Goal: Task Accomplishment & Management: Manage account settings

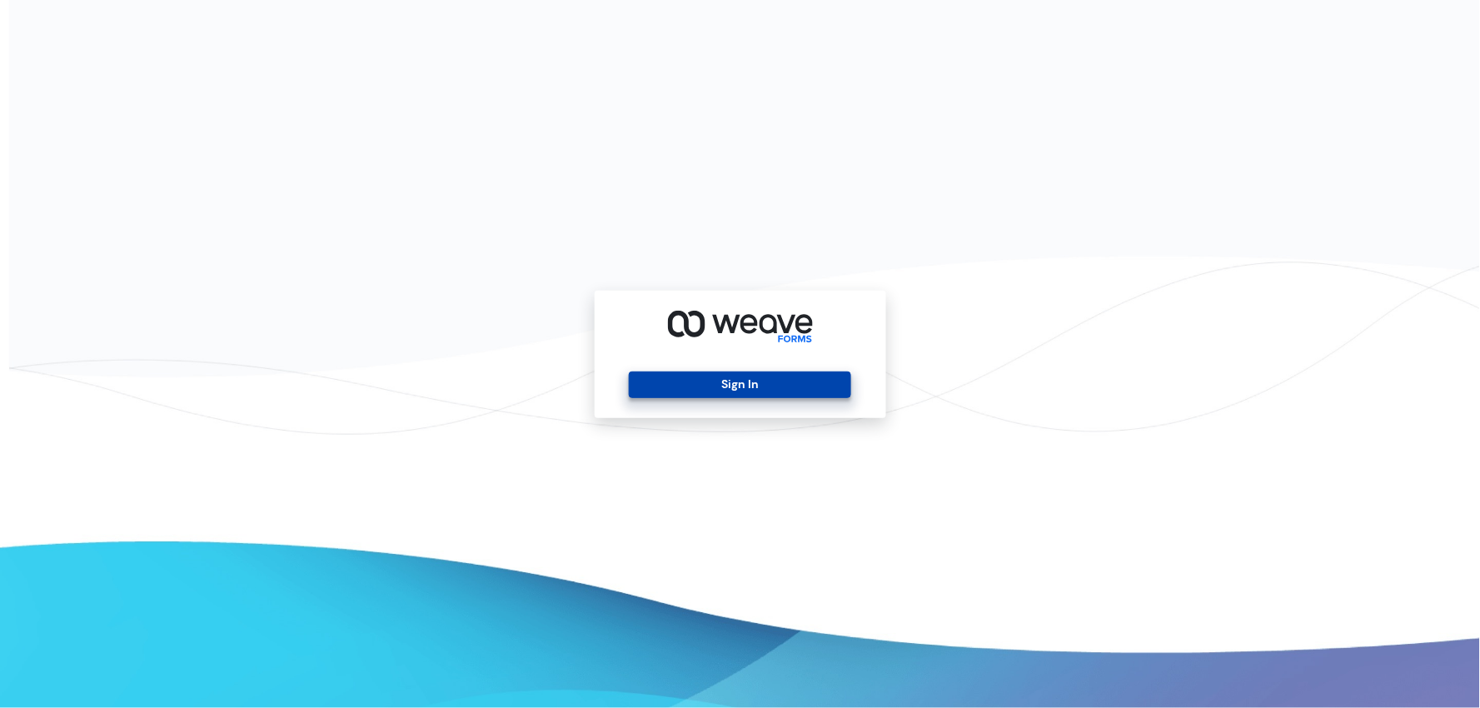
click at [674, 371] on button "Sign In" at bounding box center [740, 384] width 222 height 27
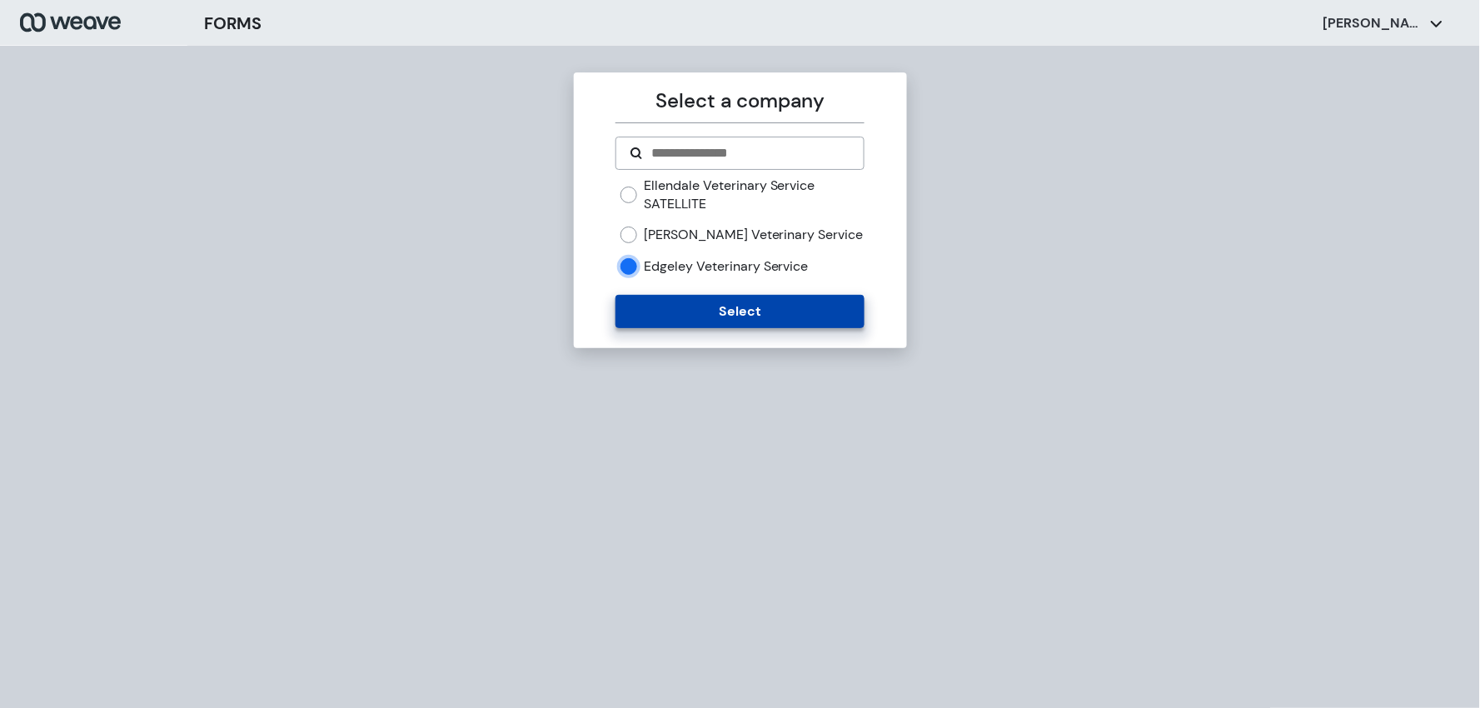
click at [669, 304] on button "Select" at bounding box center [739, 311] width 249 height 33
